Goal: Information Seeking & Learning: Learn about a topic

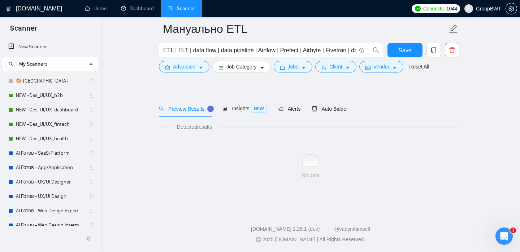
scroll to position [184, 0]
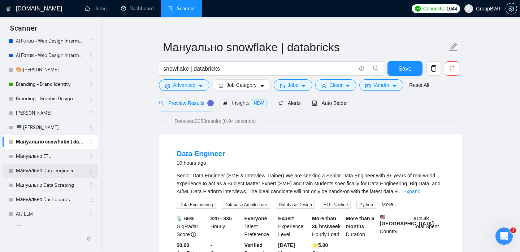
click at [56, 173] on link "Мануально Data engineer" at bounding box center [50, 171] width 69 height 14
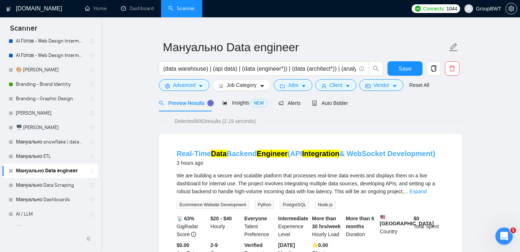
click at [252, 152] on link "Real-Time Data Backend Engineer (API Integration & WebSocket Development)" at bounding box center [306, 154] width 258 height 8
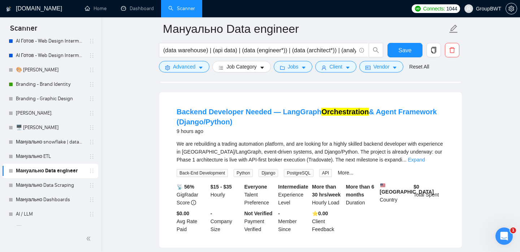
scroll to position [215, 0]
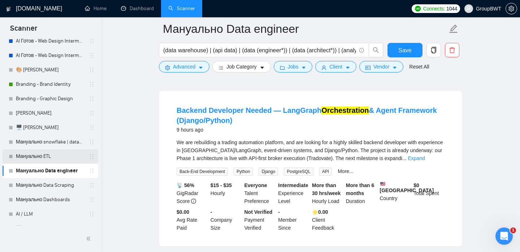
click at [61, 153] on link "Мануально ETL" at bounding box center [50, 156] width 69 height 14
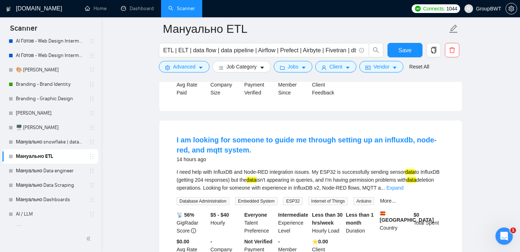
scroll to position [354, 0]
